Goal: Information Seeking & Learning: Understand process/instructions

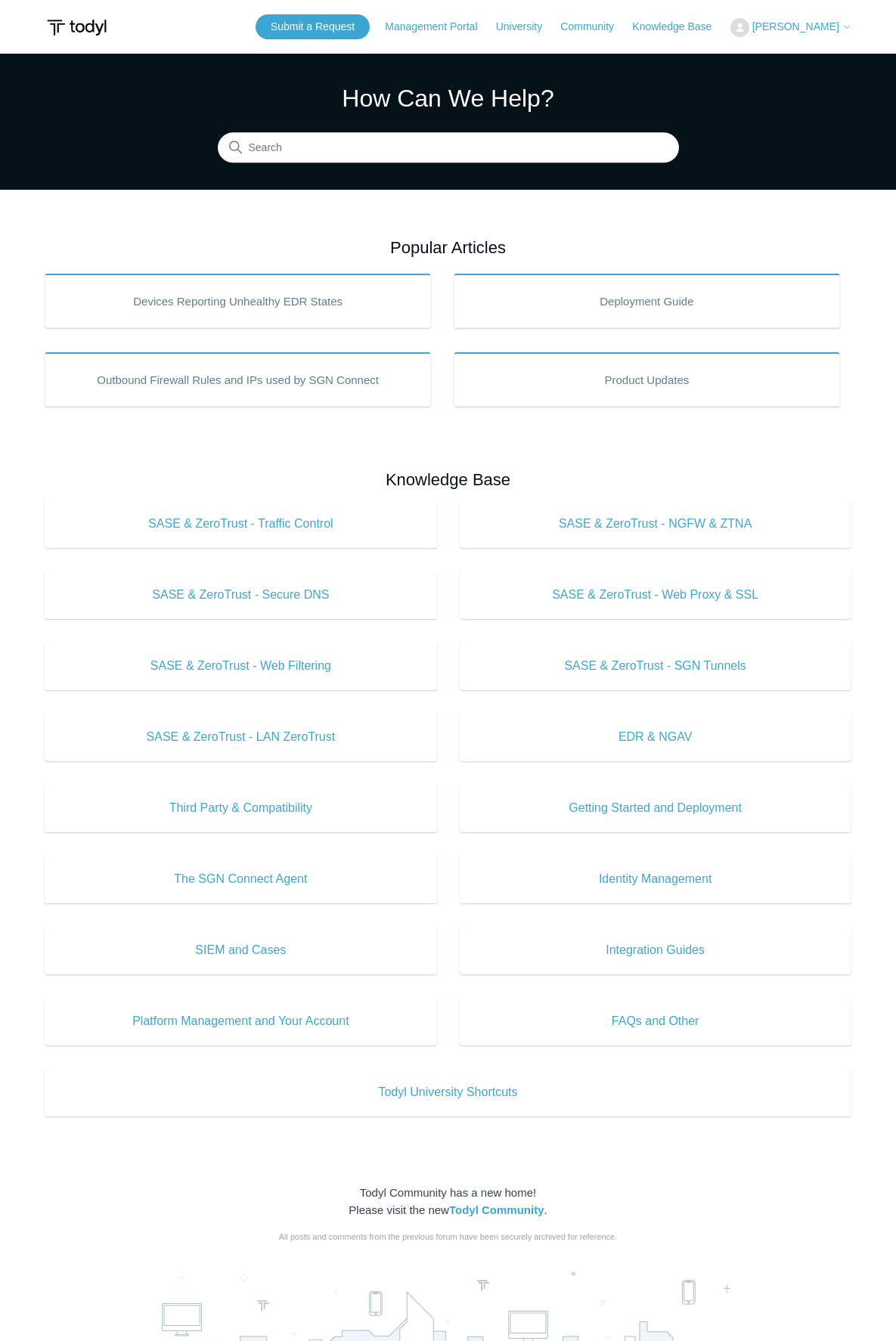
click at [369, 165] on section "How Can We Help? Search" at bounding box center [448, 122] width 896 height 136
click at [367, 151] on input "Search" at bounding box center [448, 148] width 461 height 30
type input "Remove"
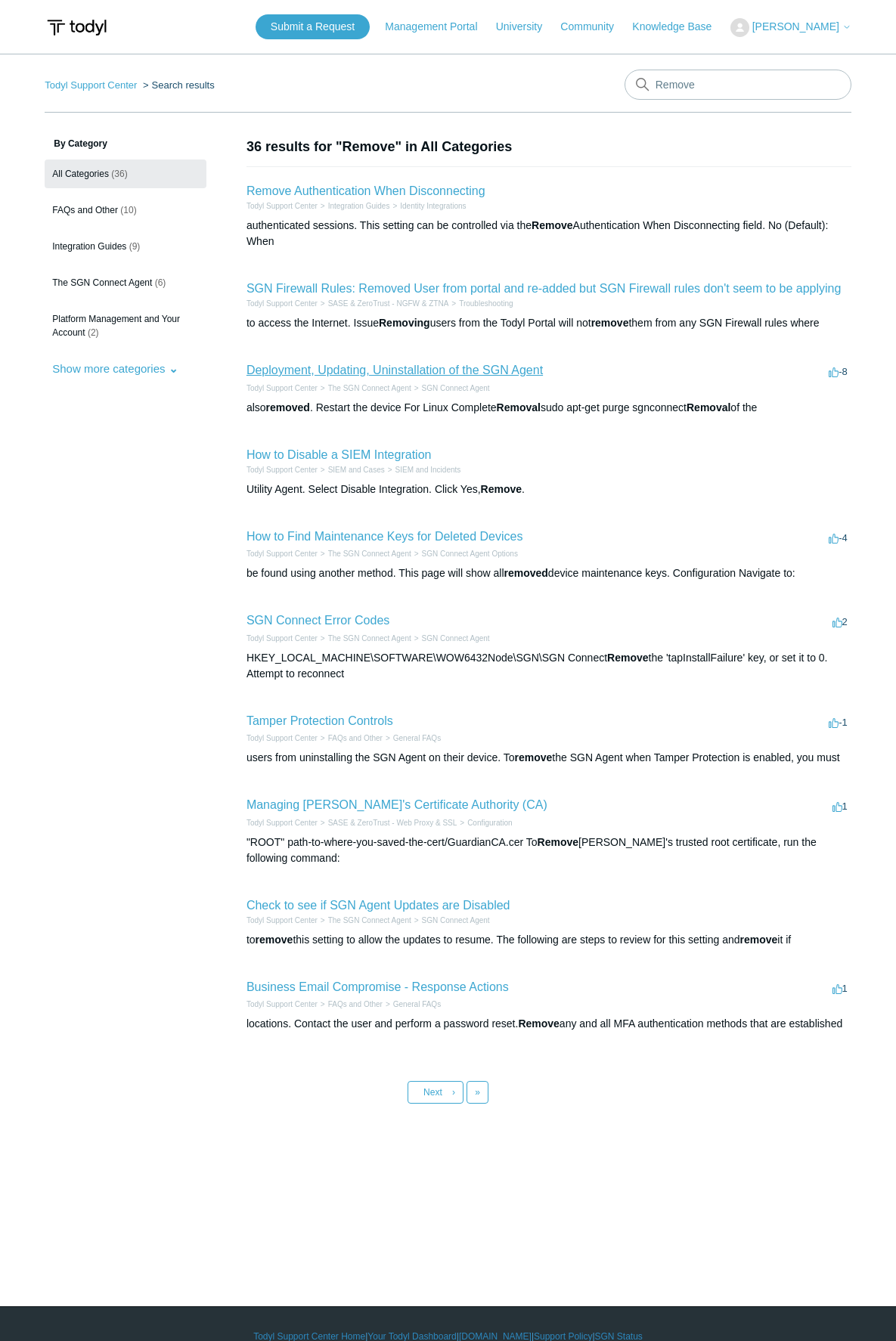
click at [487, 372] on link "Deployment, Updating, Uninstallation of the SGN Agent" at bounding box center [394, 371] width 296 height 13
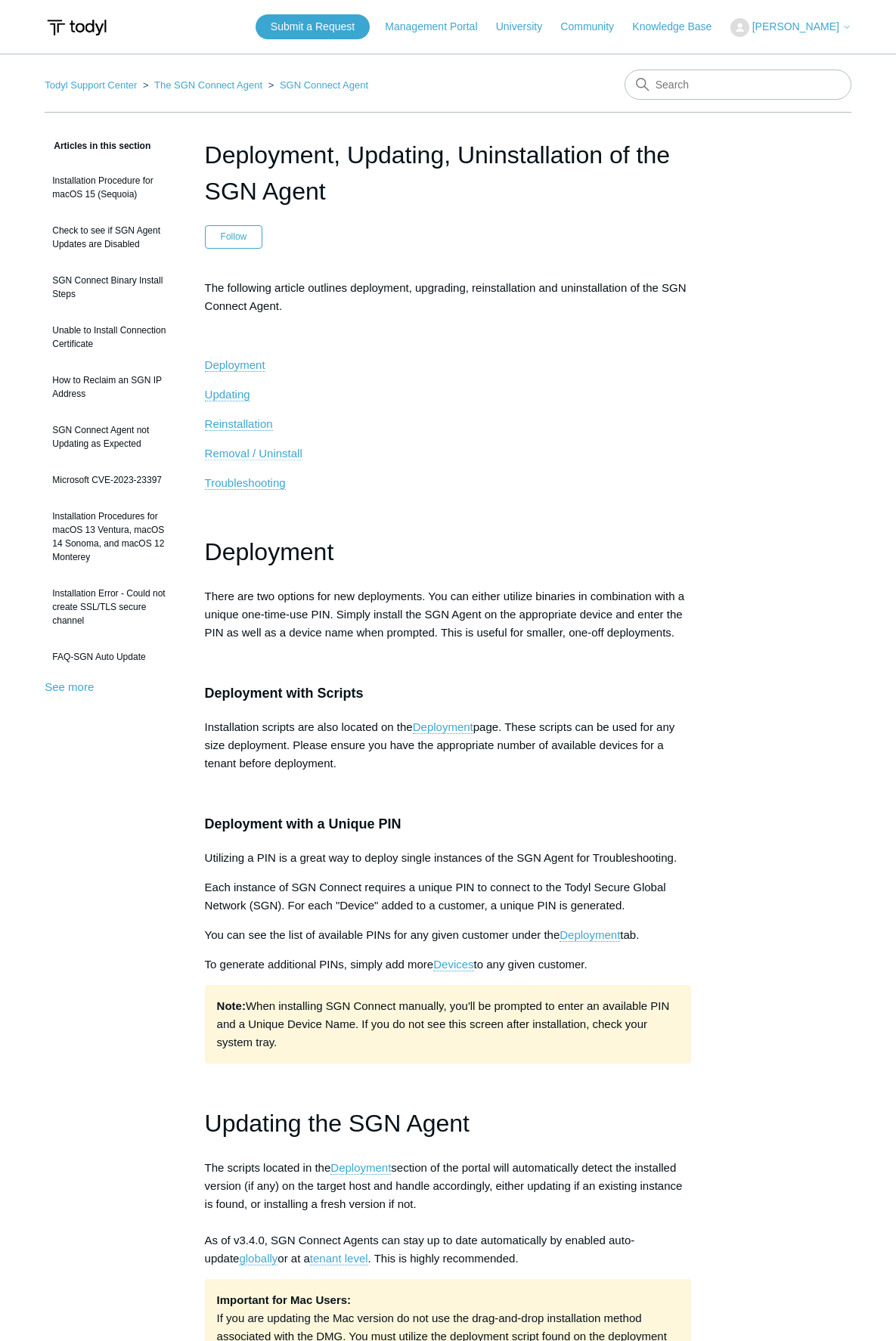
click at [271, 451] on span "Removal / Uninstall" at bounding box center [253, 453] width 97 height 13
click at [122, 79] on link "Todyl Support Center" at bounding box center [91, 85] width 92 height 11
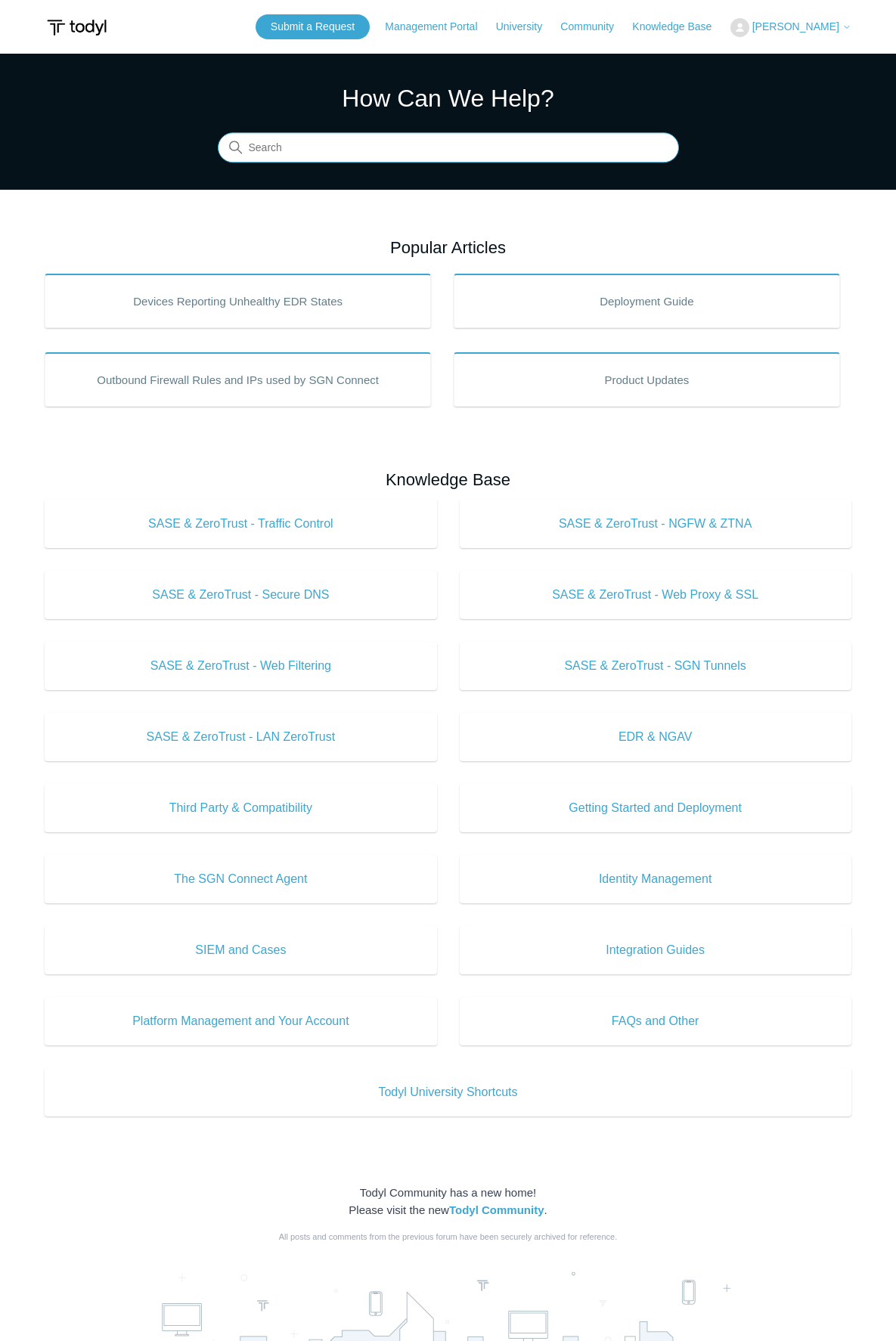
click at [421, 159] on input "Search" at bounding box center [448, 148] width 461 height 30
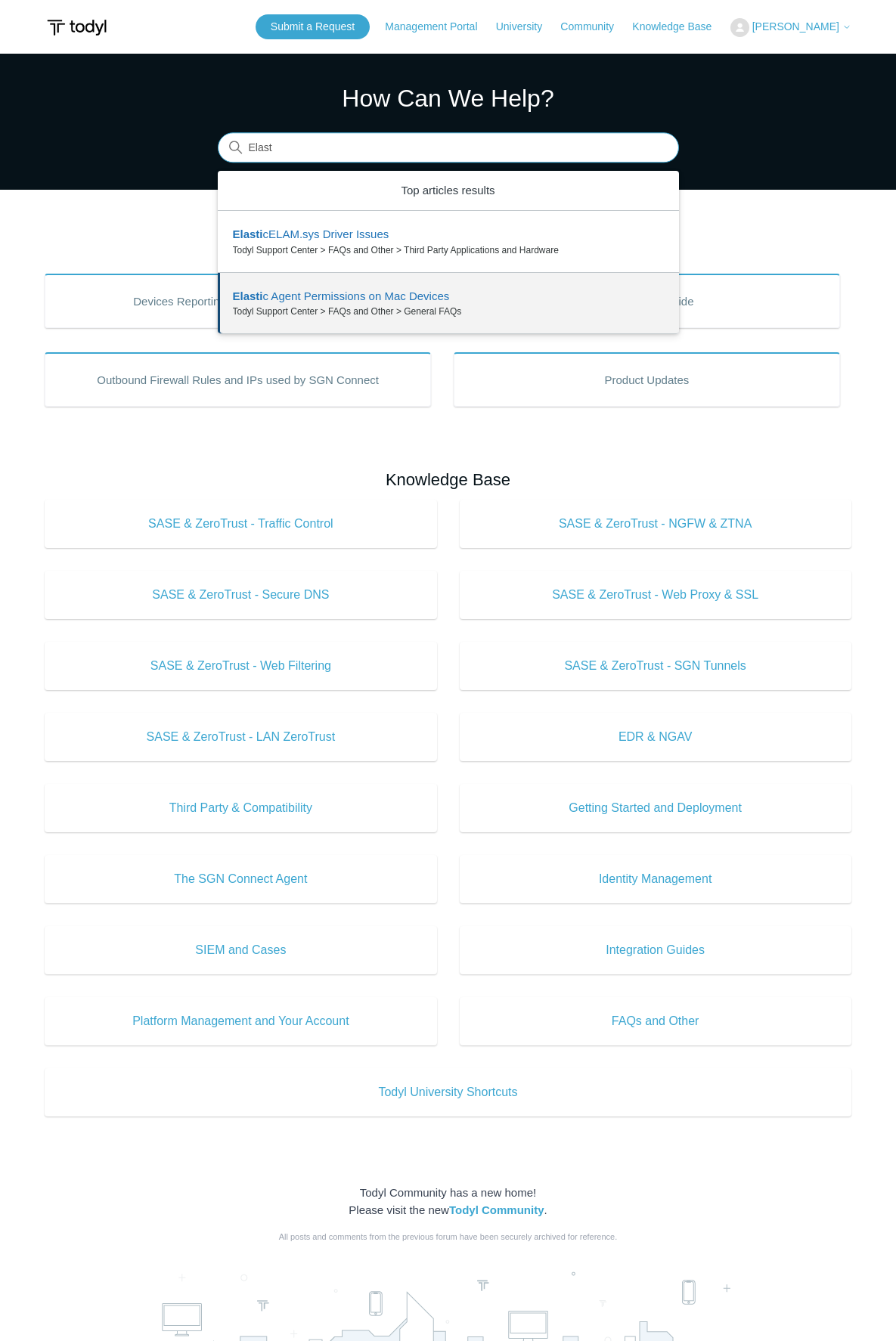
click at [341, 133] on input "Elast" at bounding box center [448, 148] width 461 height 30
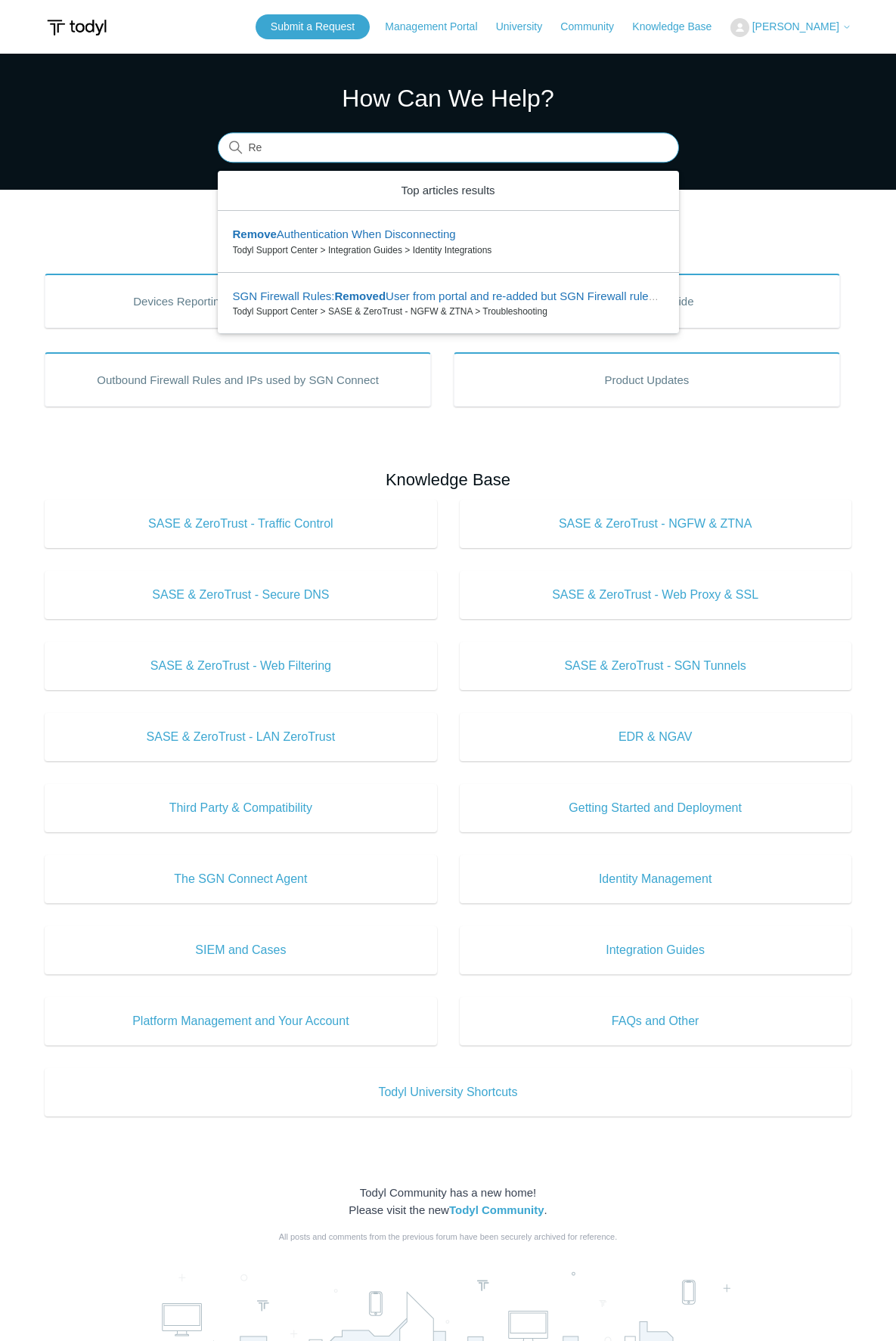
type input "R"
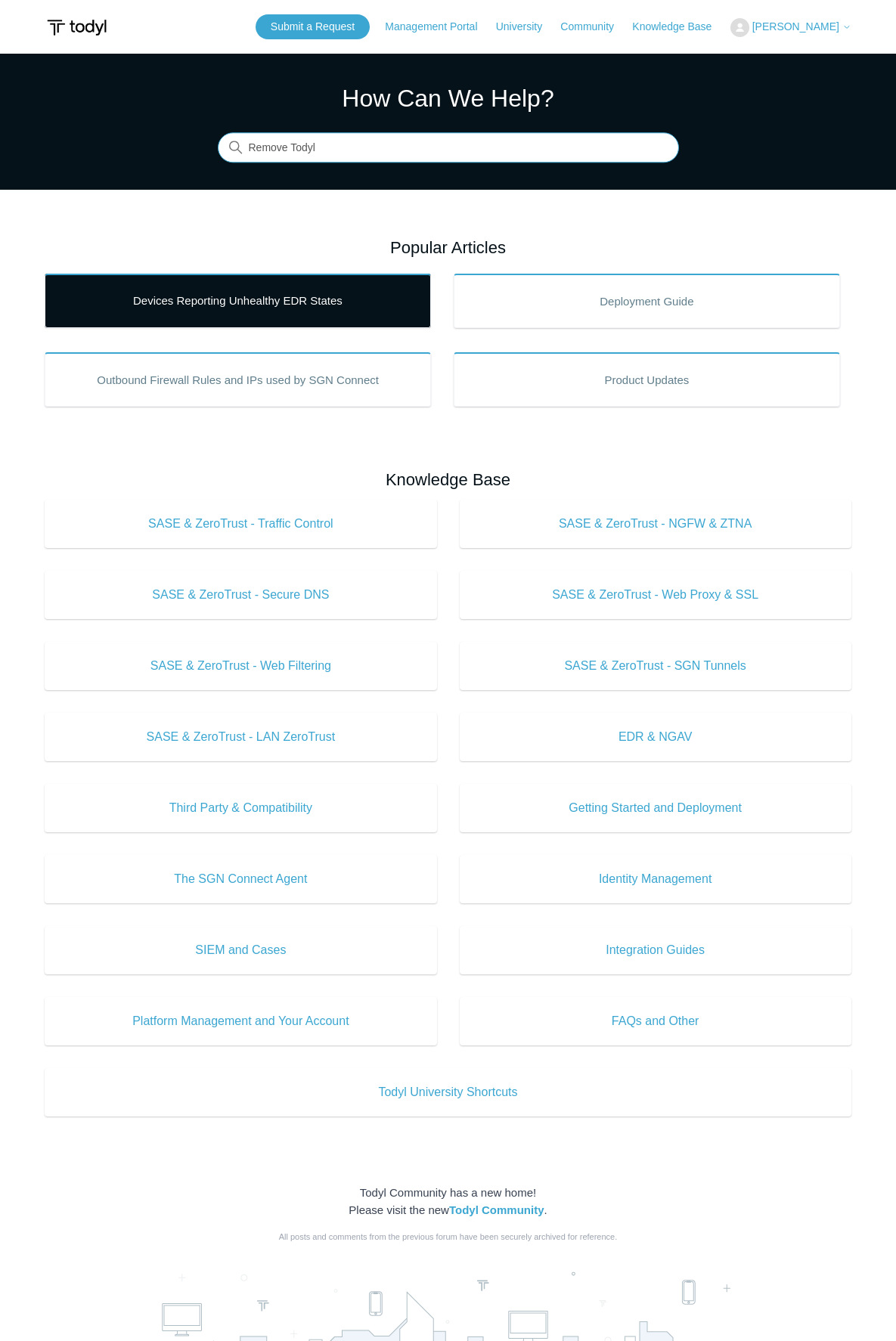
type input "Remove Todyl"
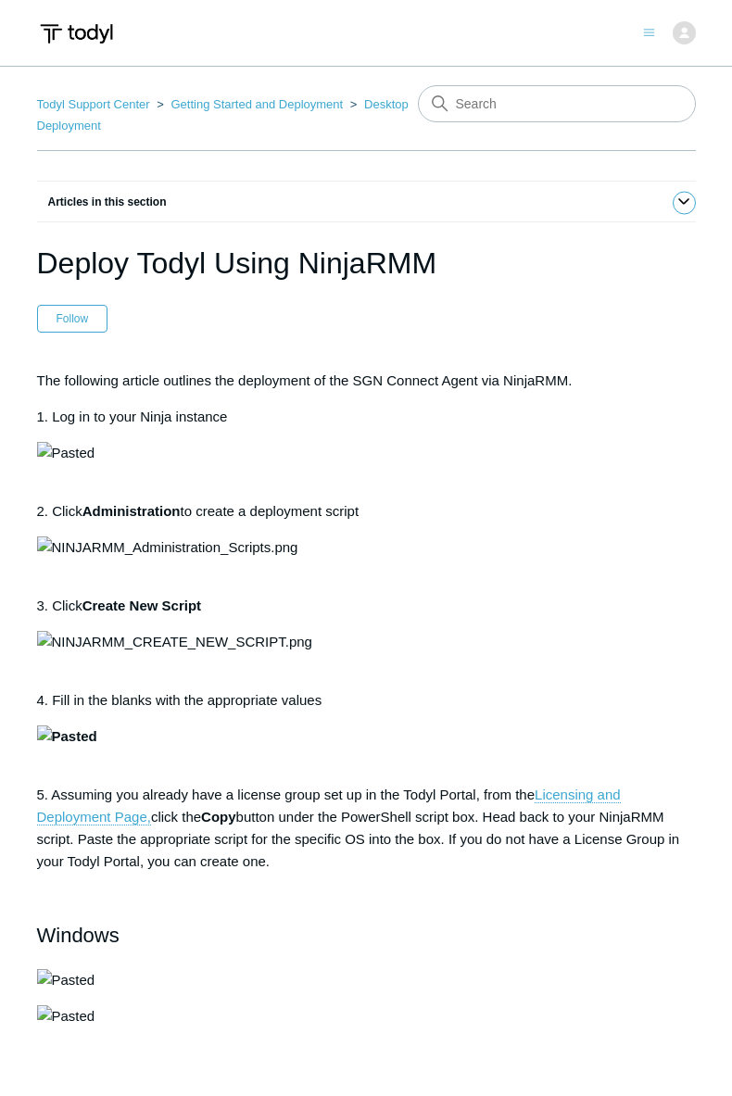
click at [682, 192] on icon "button" at bounding box center [683, 201] width 19 height 19
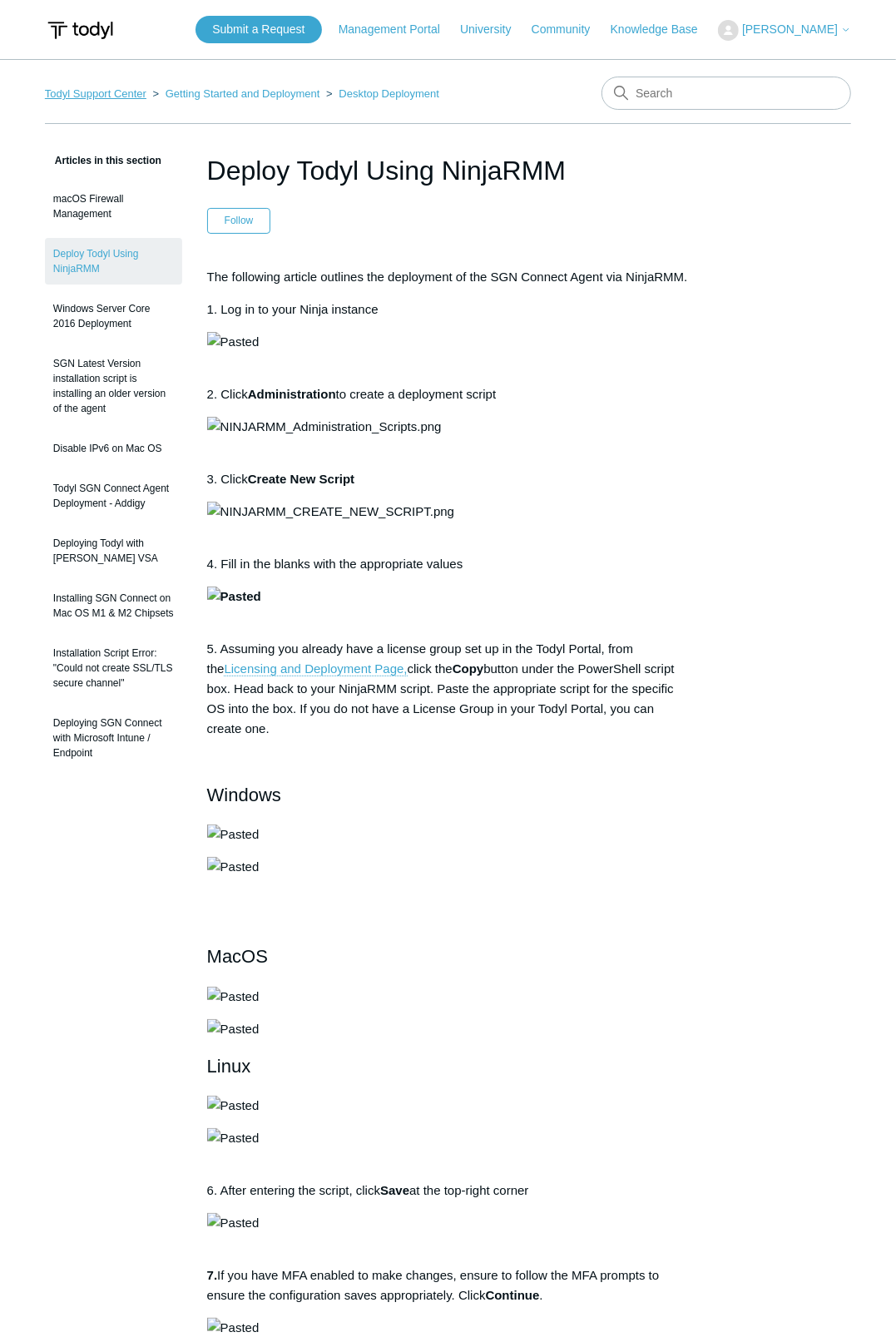
click at [107, 99] on link "Todyl Support Center" at bounding box center [95, 93] width 101 height 13
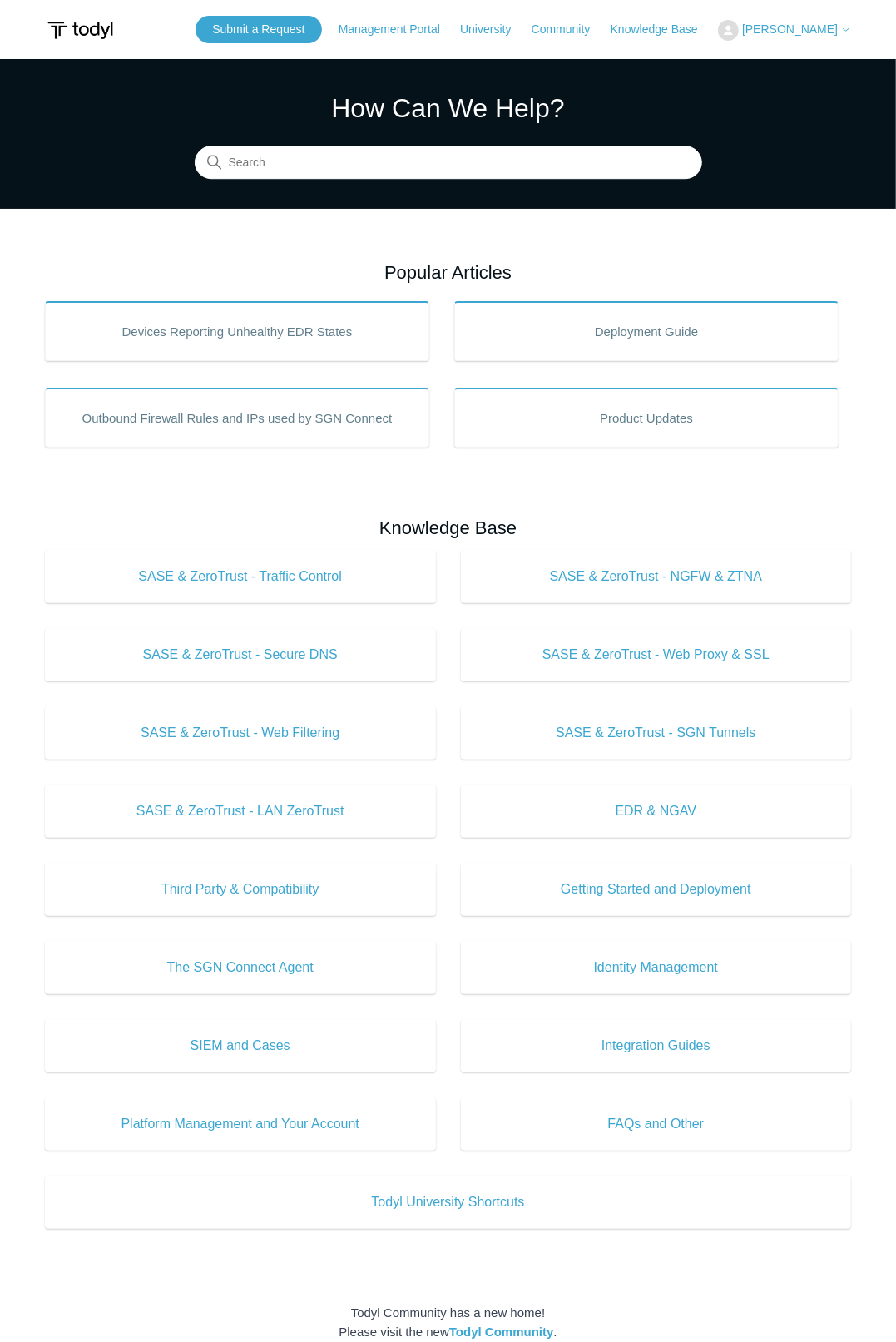
click at [389, 136] on div "How Can We Help? Search" at bounding box center [448, 133] width 507 height 91
click at [384, 162] on input "Search" at bounding box center [448, 163] width 507 height 33
click at [679, 34] on link "Knowledge Base" at bounding box center [663, 29] width 104 height 17
click at [663, 35] on link "Knowledge Base" at bounding box center [663, 29] width 104 height 17
click at [668, 30] on link "Knowledge Base" at bounding box center [663, 29] width 104 height 17
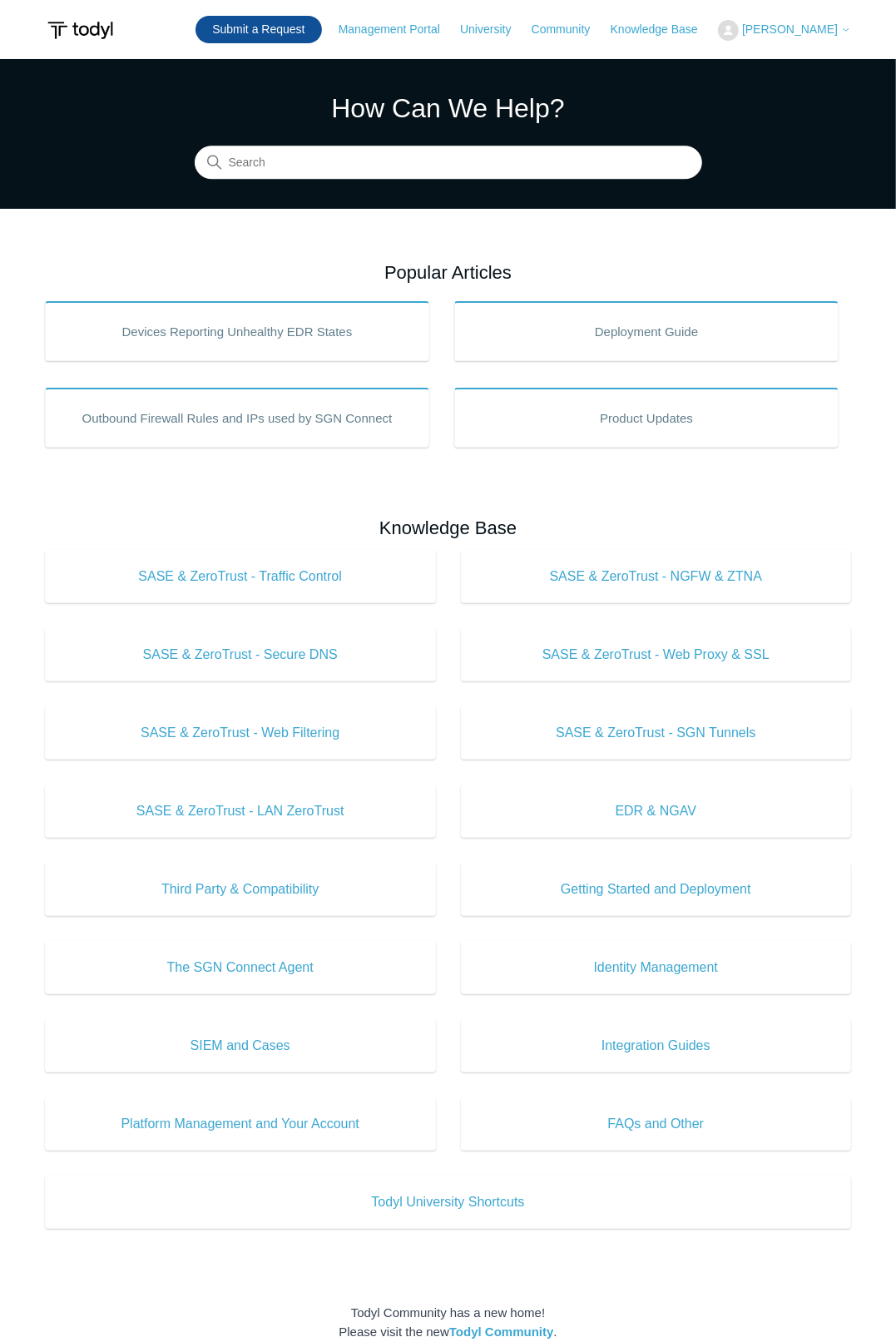
click at [305, 29] on link "Submit a Request" at bounding box center [259, 30] width 126 height 28
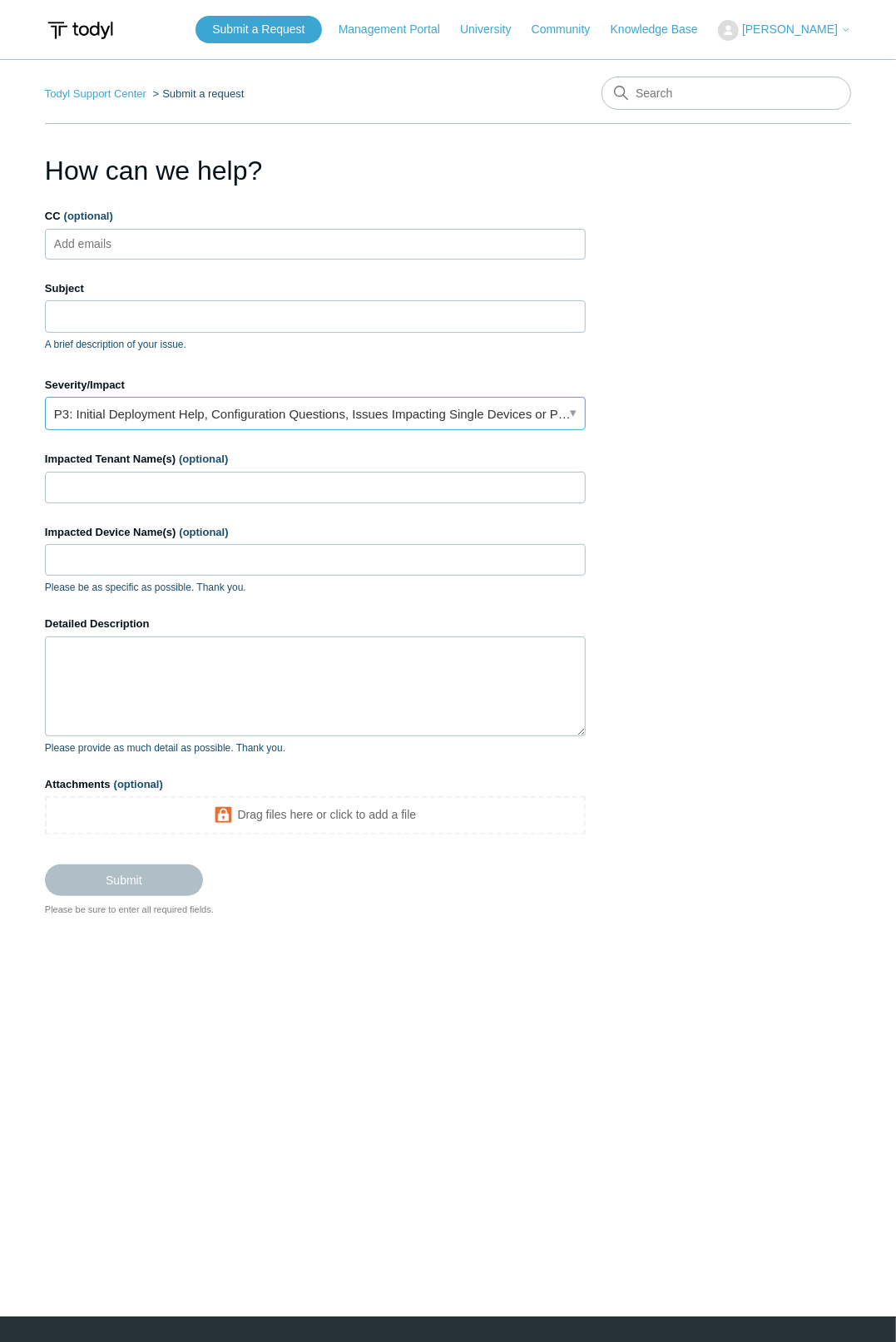
click at [227, 402] on link "P3: Initial Deployment Help, Configuration Questions, Issues Impacting Single D…" at bounding box center [315, 413] width 540 height 33
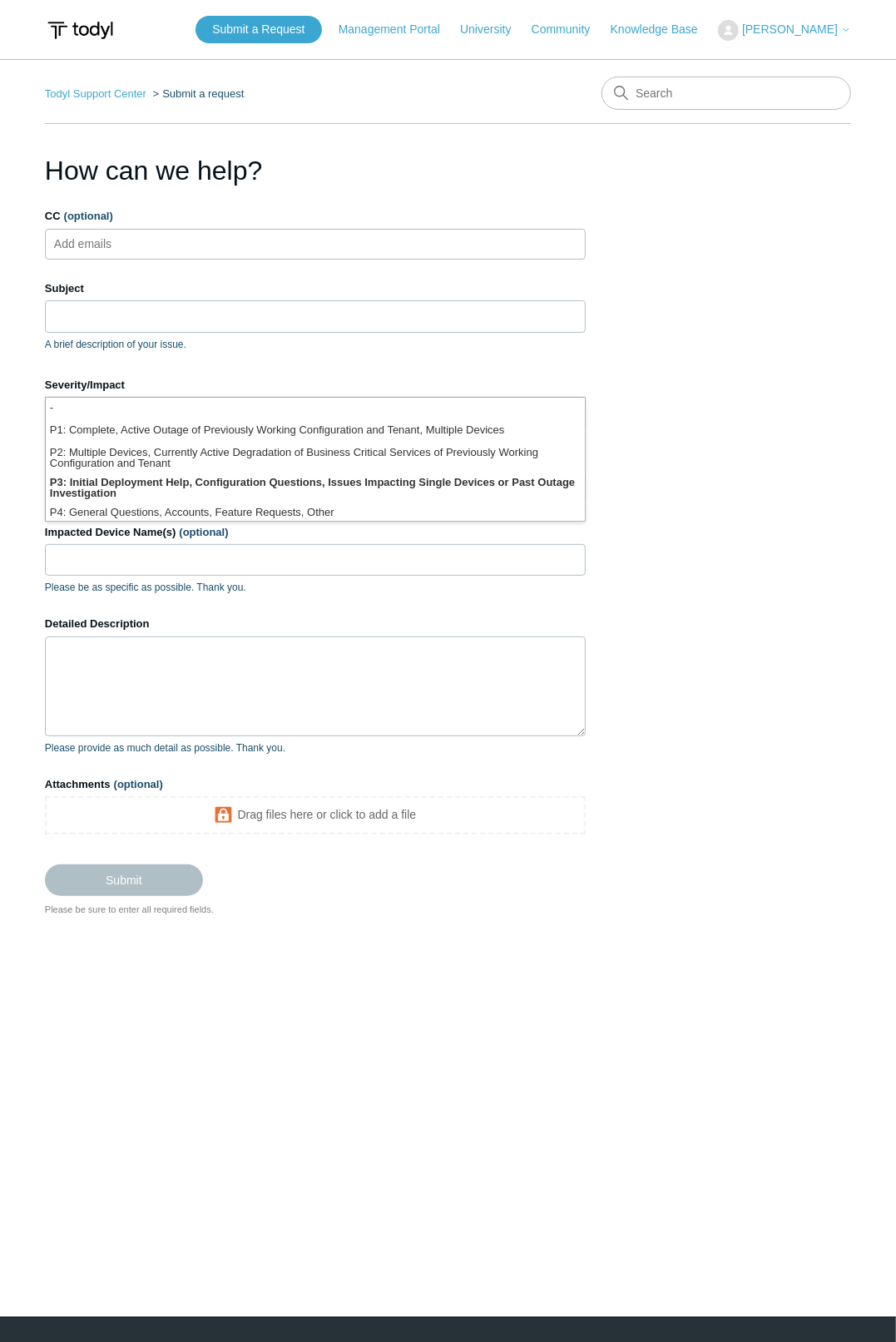
click at [640, 262] on section "How can we help? CC (optional) Add emails Subject A brief description of your i…" at bounding box center [448, 534] width 806 height 766
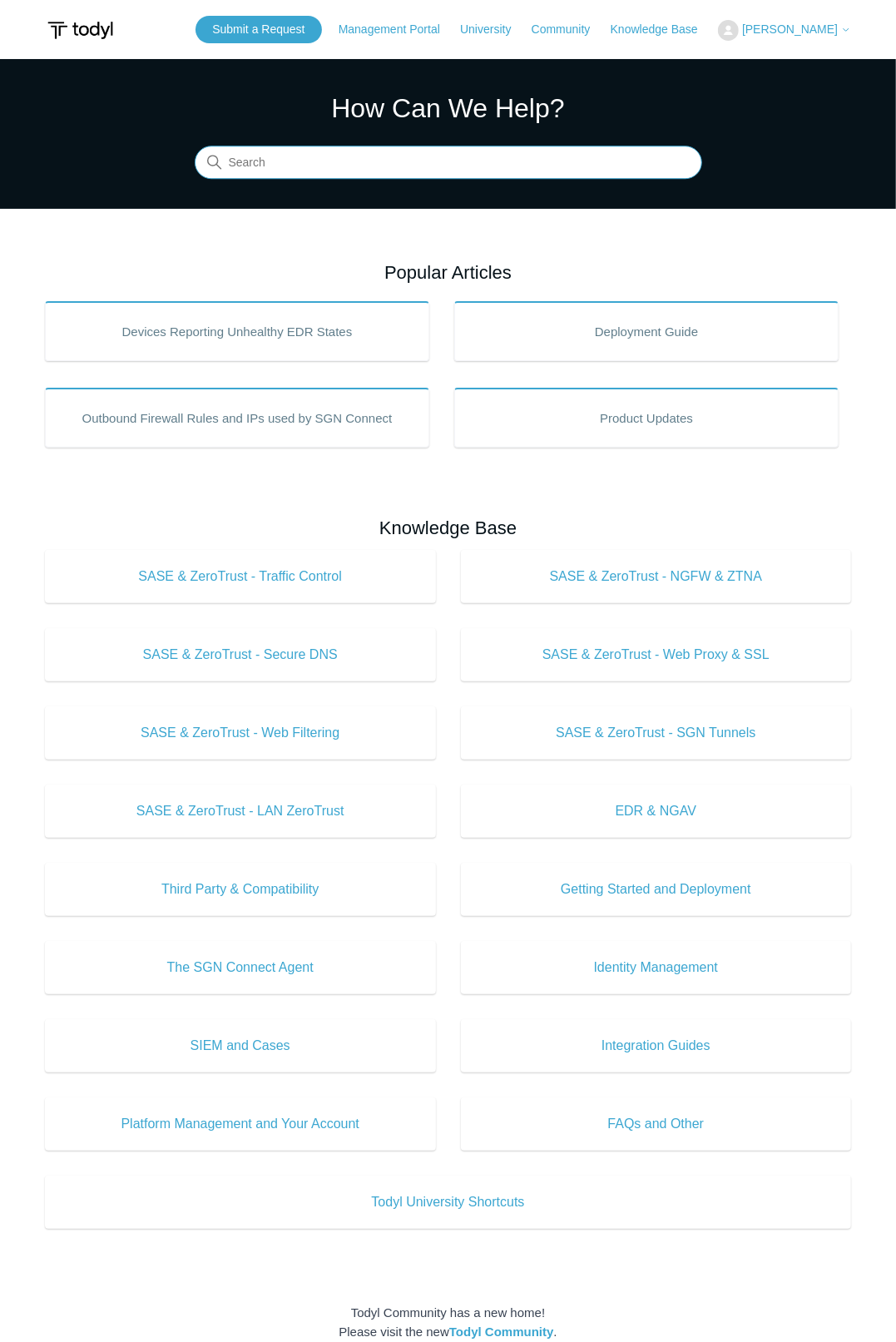
click at [385, 177] on input "Search" at bounding box center [448, 163] width 507 height 33
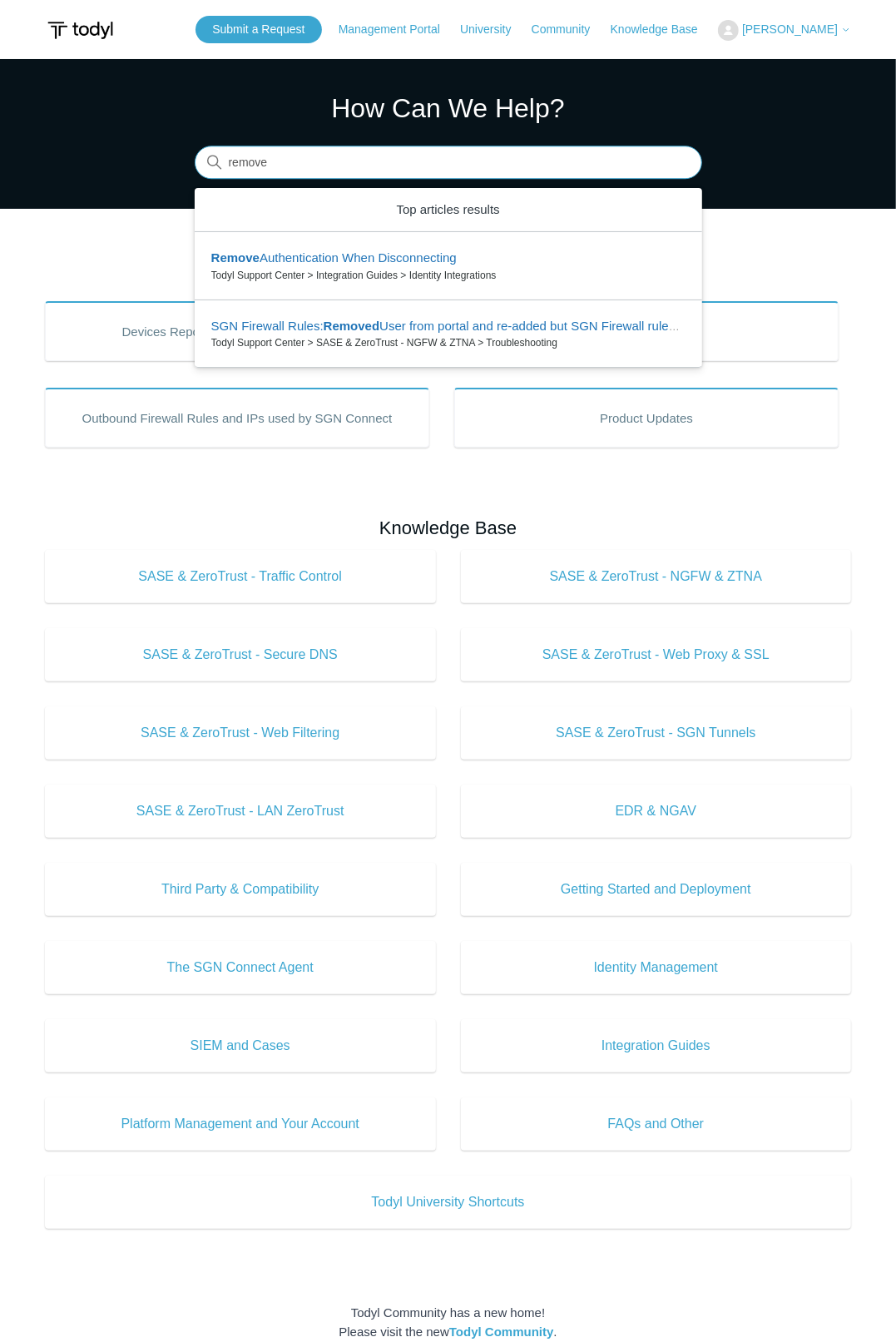
type input "remove"
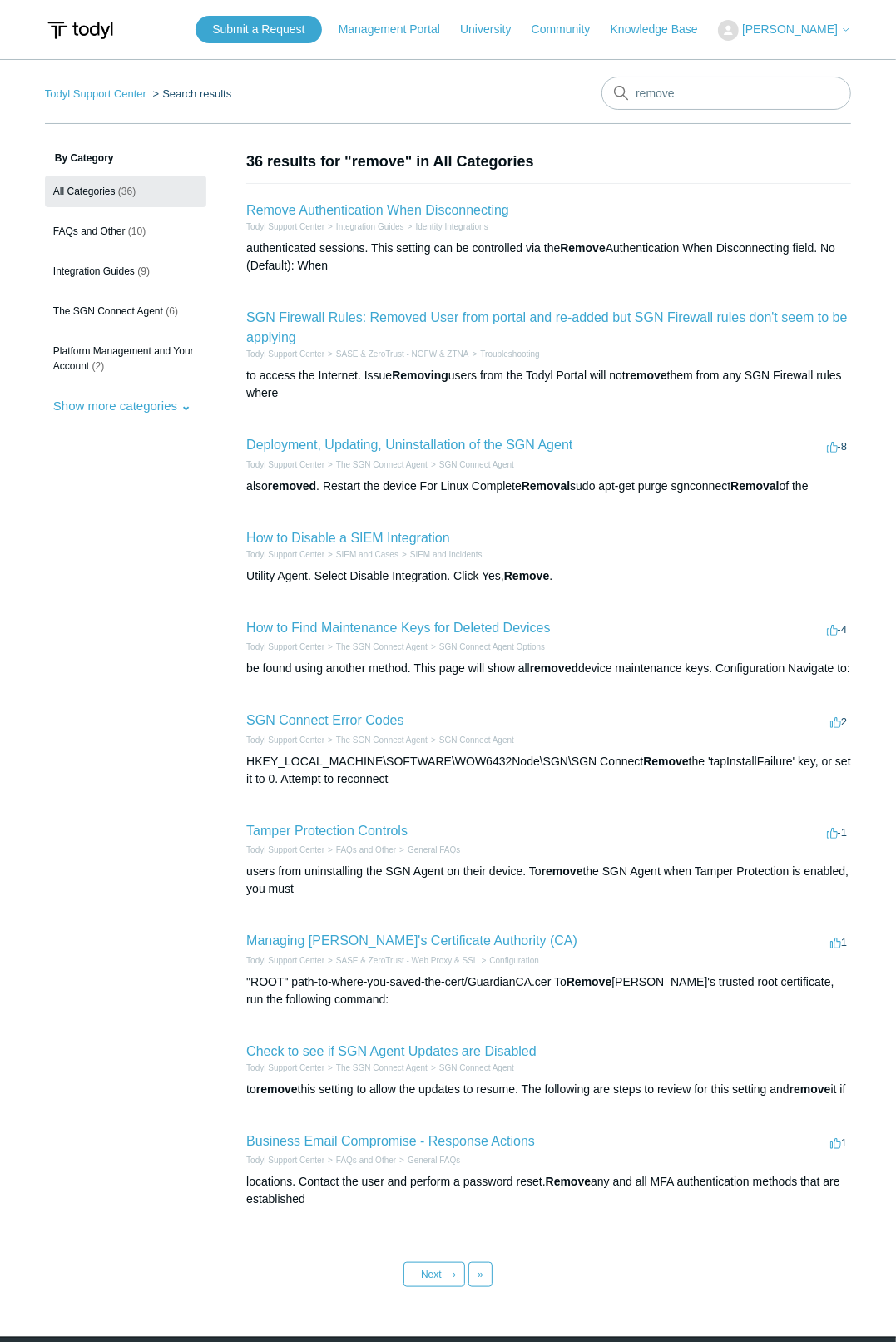
click at [435, 456] on article "Todyl Support Center The SGN Connect Agent SGN Connect Agent also removed . Res…" at bounding box center [548, 475] width 604 height 40
click at [432, 437] on h2 "Deployment, Updating, Uninstallation of the SGN Agent" at bounding box center [408, 445] width 326 height 20
click at [432, 437] on link "Deployment, Updating, Uninstallation of the SGN Agent" at bounding box center [408, 445] width 326 height 14
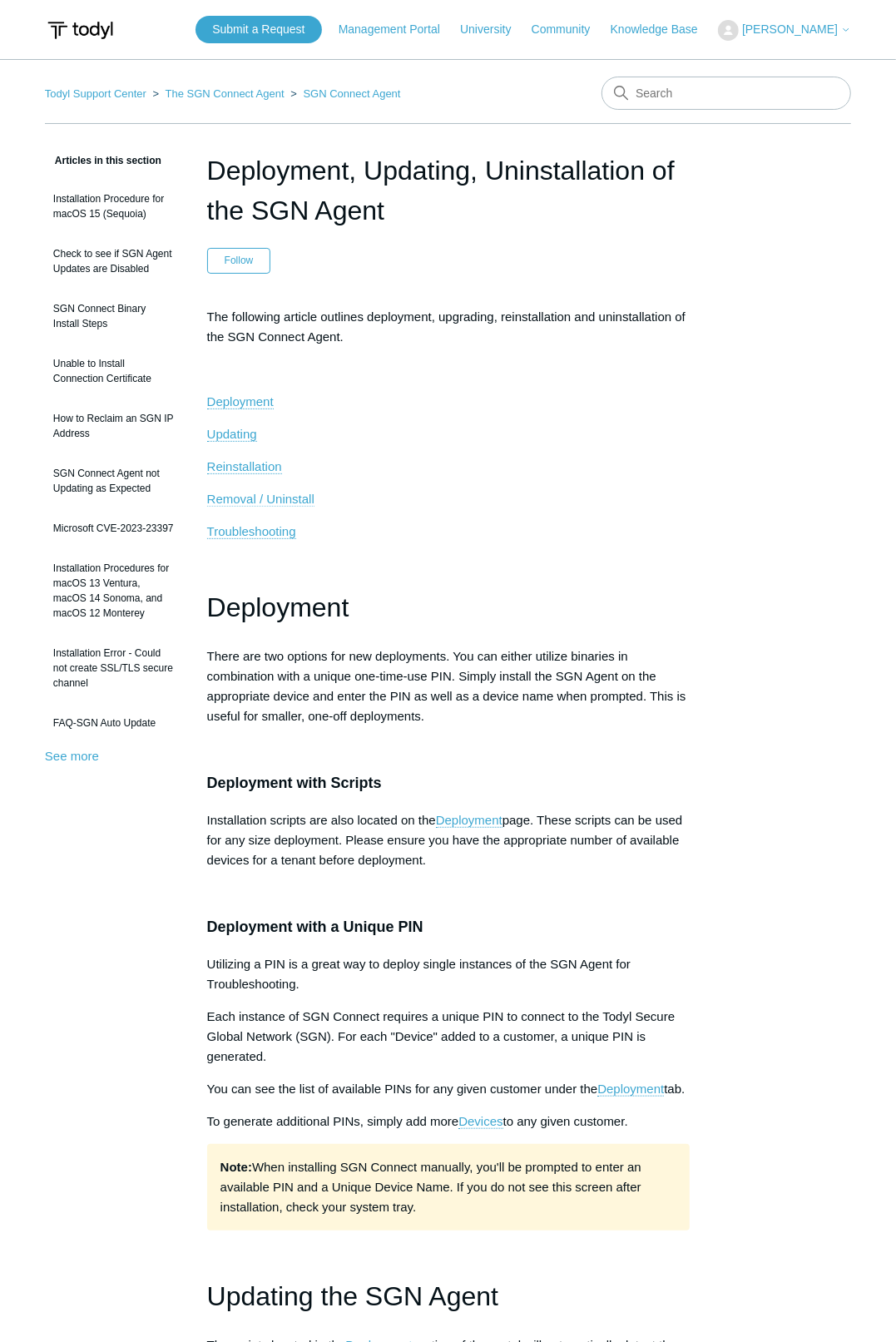
click at [241, 495] on span "Removal / Uninstall" at bounding box center [260, 499] width 107 height 14
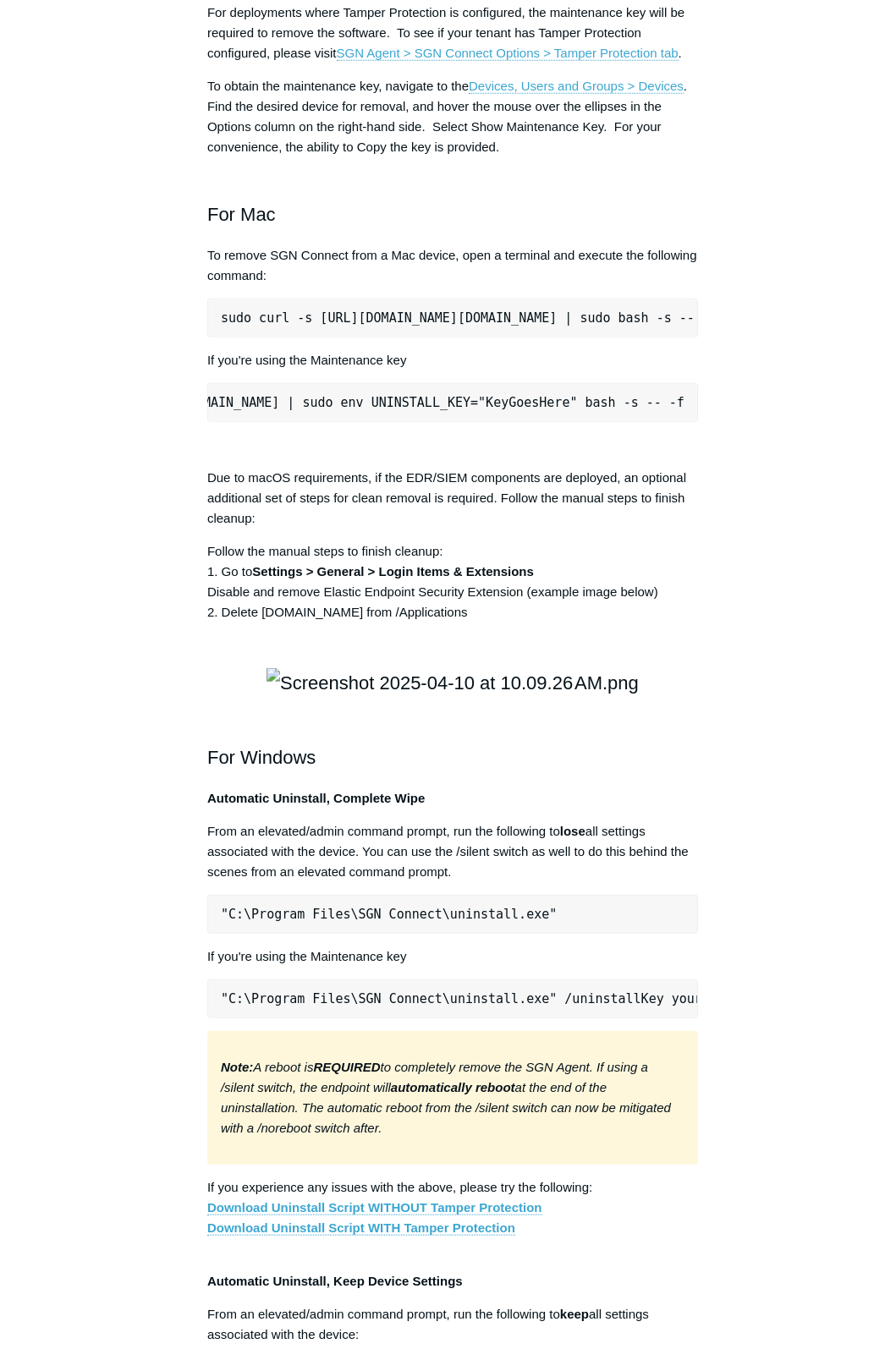
scroll to position [0, 392]
click at [567, 606] on div "The following article outlines deployment, upgrading, reinstallation and uninst…" at bounding box center [452, 113] width 490 height 4214
click at [569, 422] on pre "sudo curl -s [URL][DOMAIN_NAME][DOMAIN_NAME] | sudo env UNINSTALL_KEY="KeyGoesH…" at bounding box center [452, 403] width 490 height 39
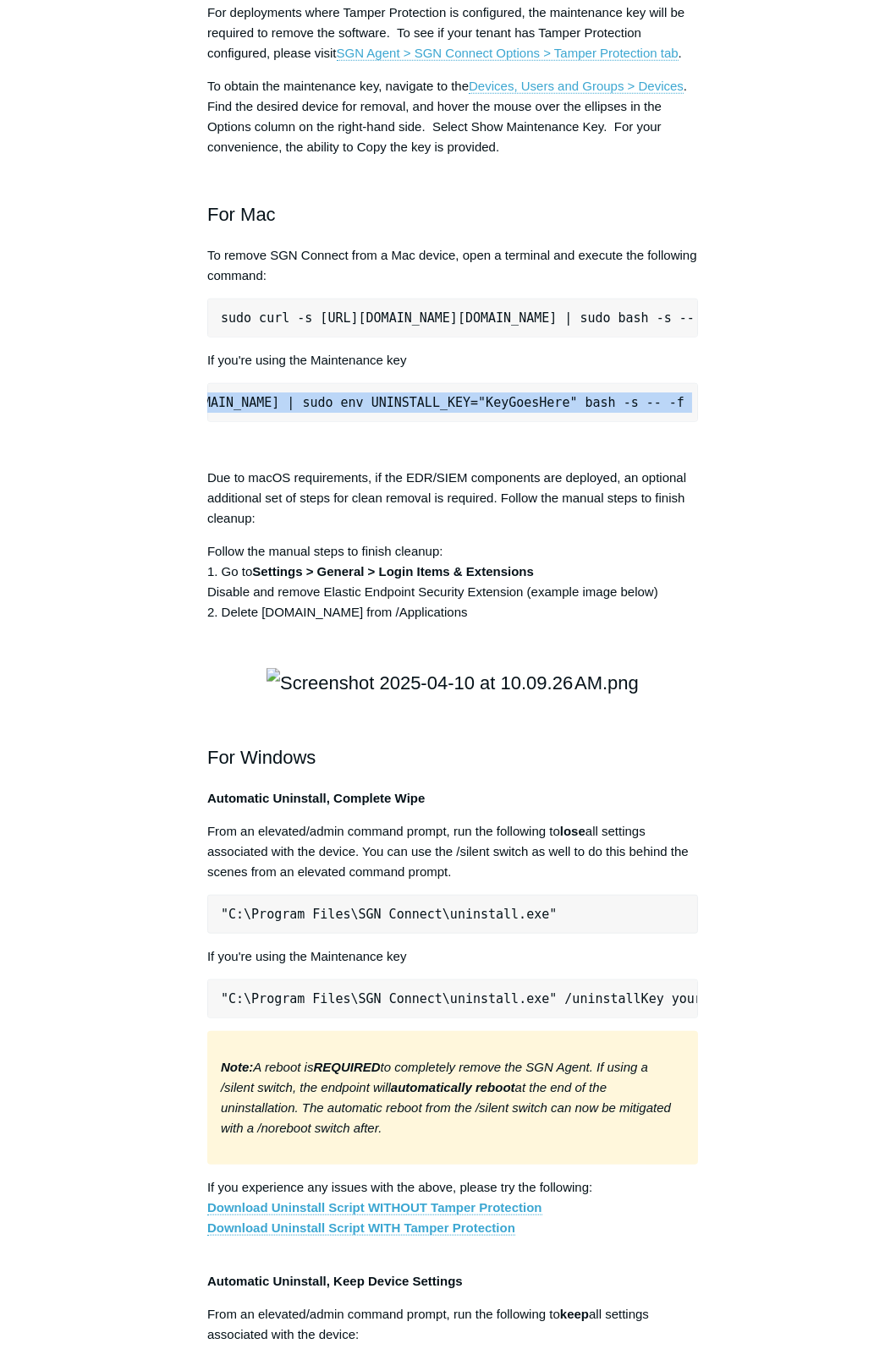
click at [569, 422] on pre "sudo curl -s [URL][DOMAIN_NAME][DOMAIN_NAME] | sudo env UNINSTALL_KEY="KeyGoesH…" at bounding box center [452, 403] width 490 height 39
copy div "sudo curl -s [URL][DOMAIN_NAME][DOMAIN_NAME] | sudo env UNINSTALL_KEY="KeyGoesH…"
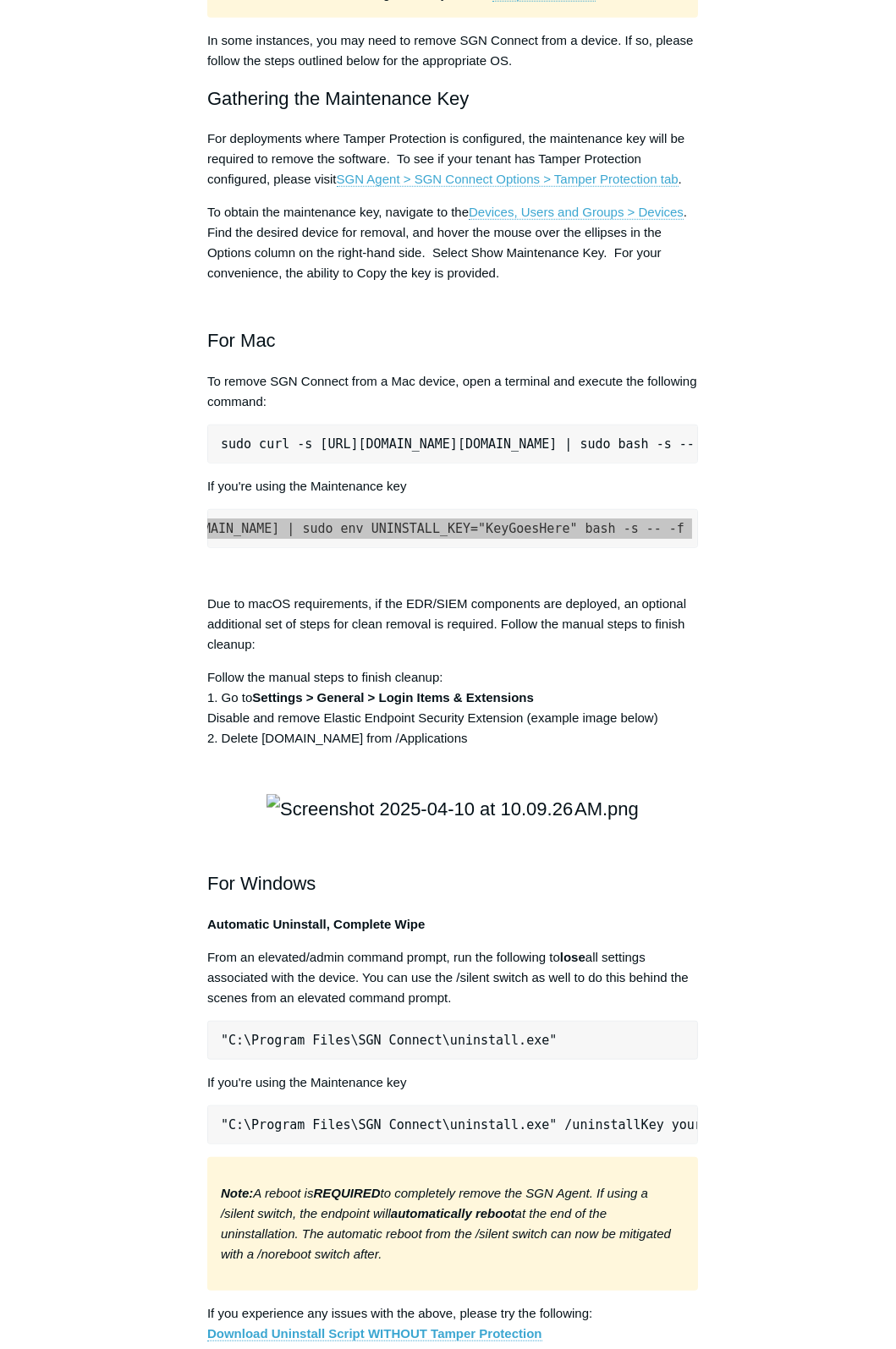
scroll to position [2259, 0]
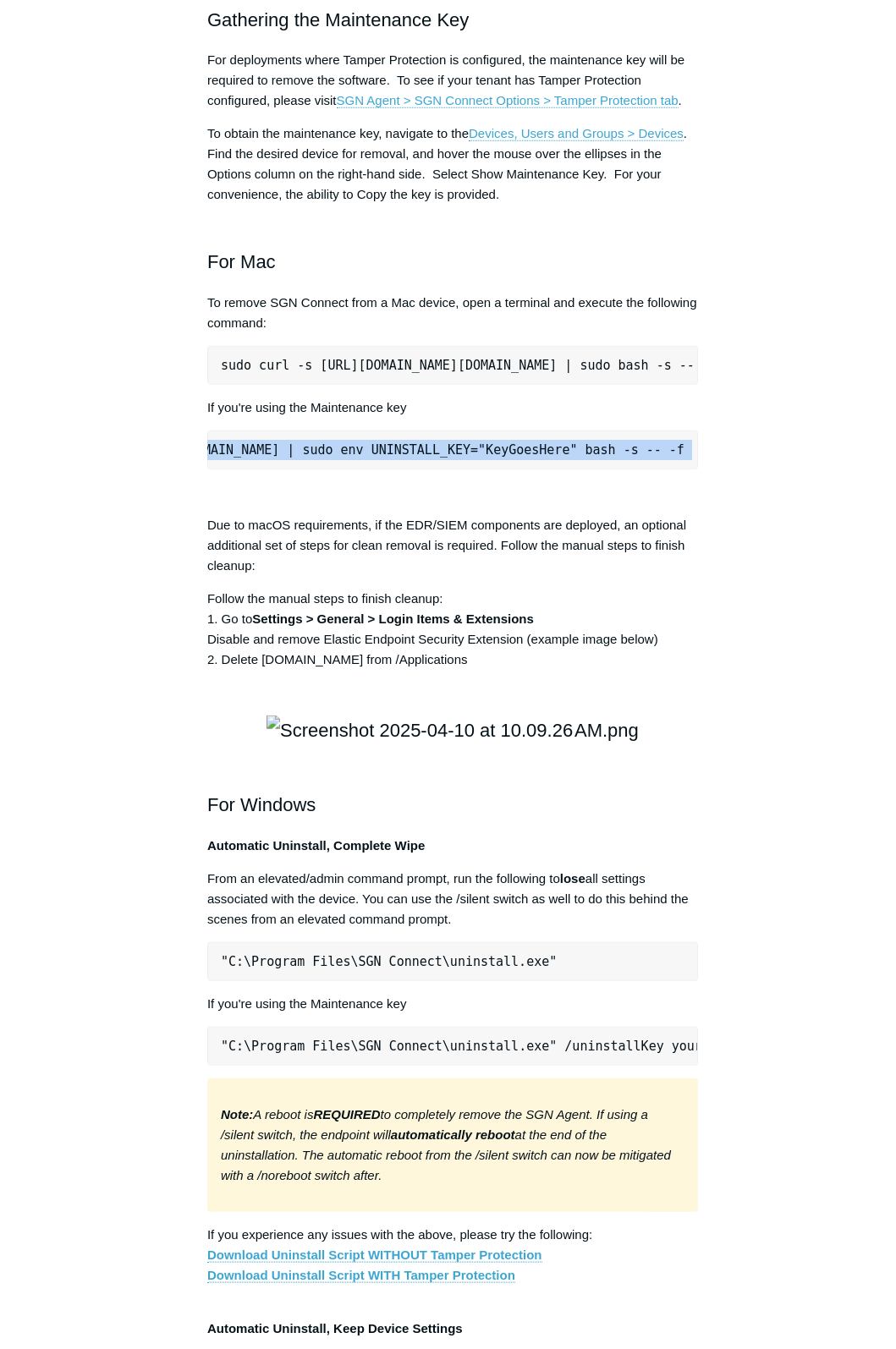
click at [465, 469] on pre "sudo curl -s [URL][DOMAIN_NAME][DOMAIN_NAME] | sudo env UNINSTALL_KEY="KeyGoesH…" at bounding box center [452, 449] width 490 height 39
click at [468, 469] on pre "sudo curl -s [URL][DOMAIN_NAME][DOMAIN_NAME] | sudo env UNINSTALL_KEY="KeyGoesH…" at bounding box center [452, 449] width 490 height 39
copy div "sudo curl -s [URL][DOMAIN_NAME][DOMAIN_NAME] | sudo env UNINSTALL_KEY="KeyGoesH…"
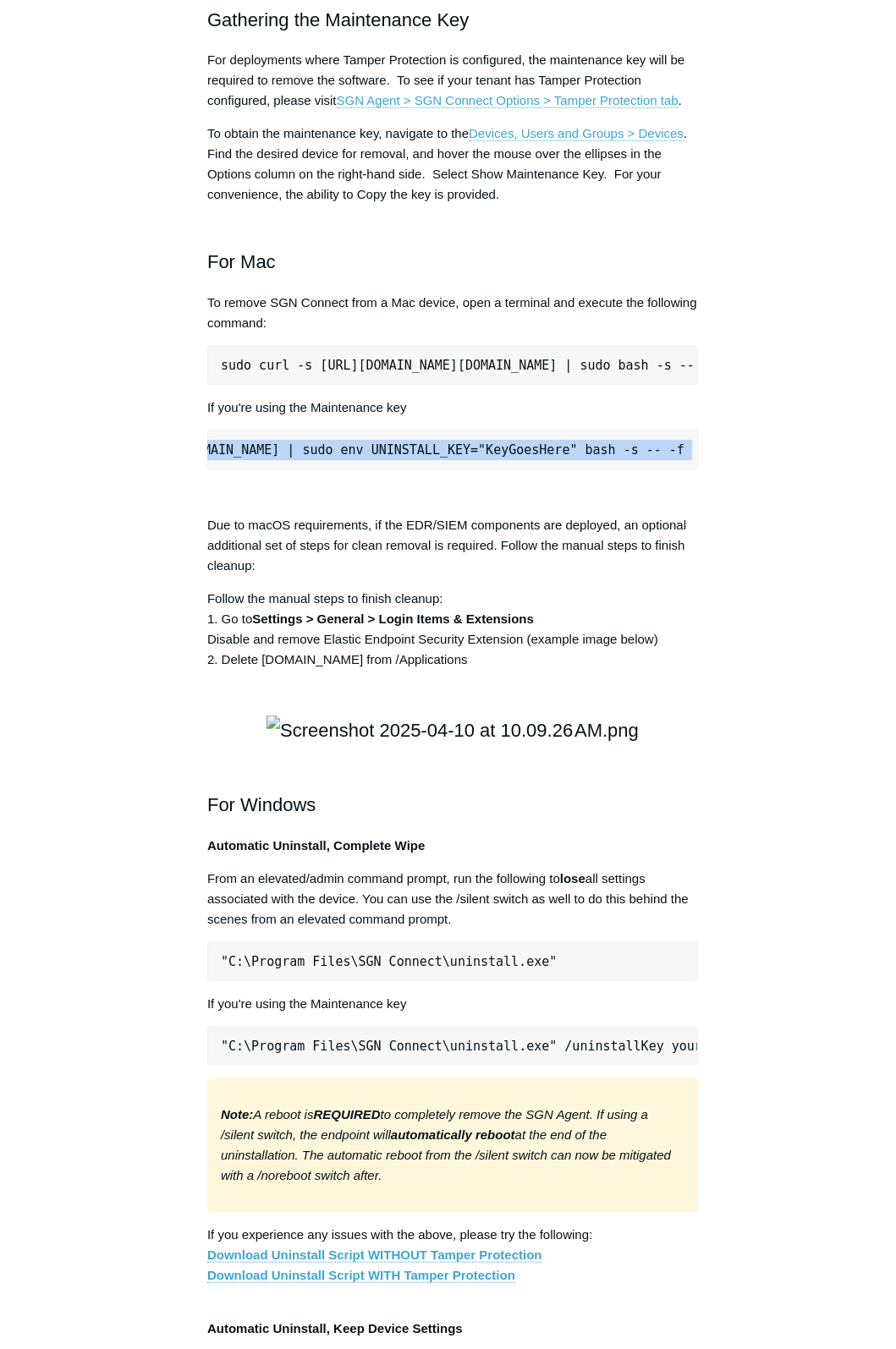
scroll to position [0, 0]
copy div "sudo curl -s [URL][DOMAIN_NAME][DOMAIN_NAME] | sudo env UNINSTALL_KEY="KeyGoesH…"
